Goal: Task Accomplishment & Management: Manage account settings

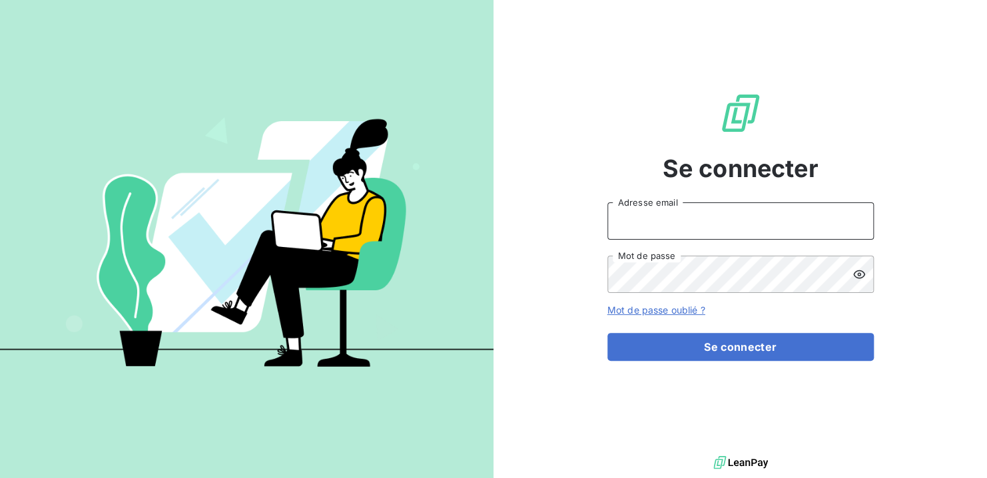
click at [698, 208] on input "Adresse email" at bounding box center [740, 220] width 266 height 37
type input "[EMAIL_ADDRESS][DOMAIN_NAME]"
click at [694, 223] on input "[EMAIL_ADDRESS][DOMAIN_NAME]" at bounding box center [740, 220] width 266 height 37
drag, startPoint x: 740, startPoint y: 220, endPoint x: 453, endPoint y: 206, distance: 287.2
click at [453, 206] on div "Se connecter [EMAIL_ADDRESS][DOMAIN_NAME] Adresse email Mot de passe Mot de pas…" at bounding box center [493, 239] width 987 height 478
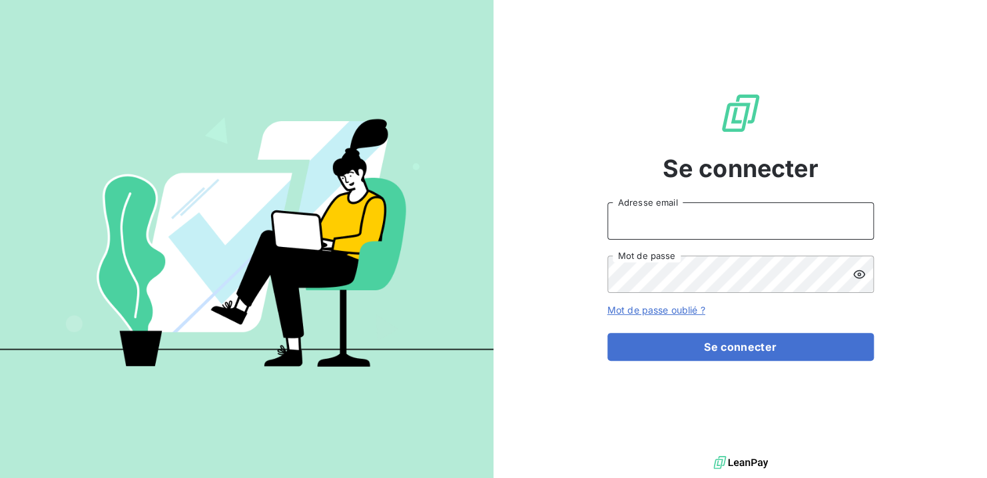
click at [624, 234] on input "Adresse email" at bounding box center [740, 220] width 266 height 37
type input "[EMAIL_ADDRESS][DOMAIN_NAME]"
click at [607, 333] on button "Se connecter" at bounding box center [740, 347] width 266 height 28
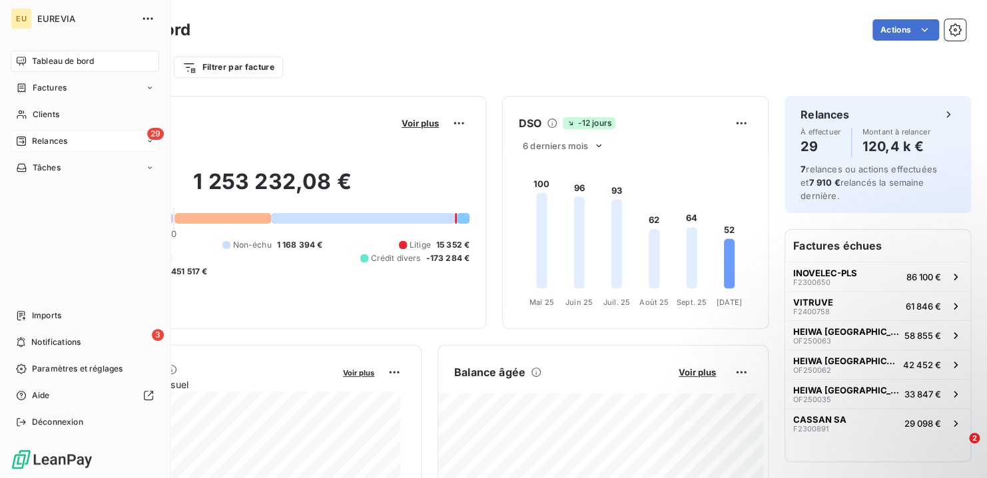
click at [41, 135] on span "Relances" at bounding box center [49, 141] width 35 height 12
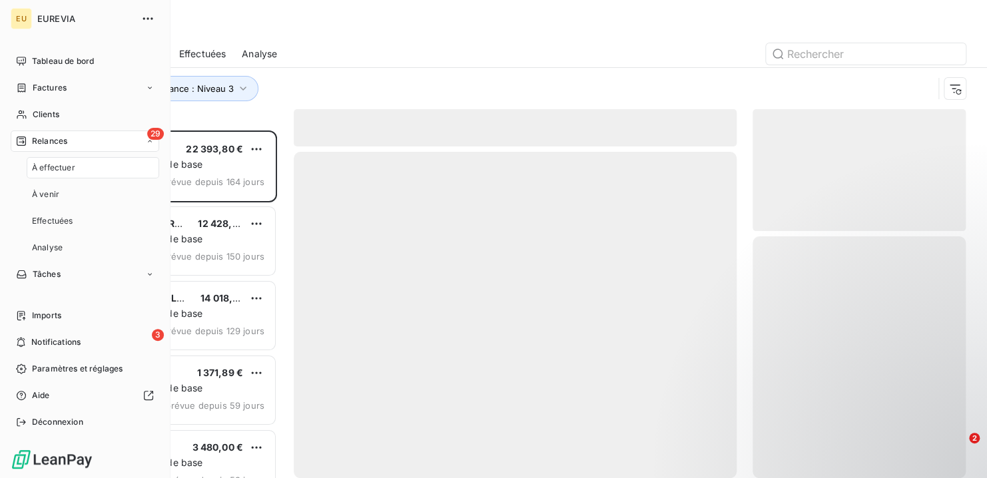
scroll to position [338, 202]
